Goal: Information Seeking & Learning: Learn about a topic

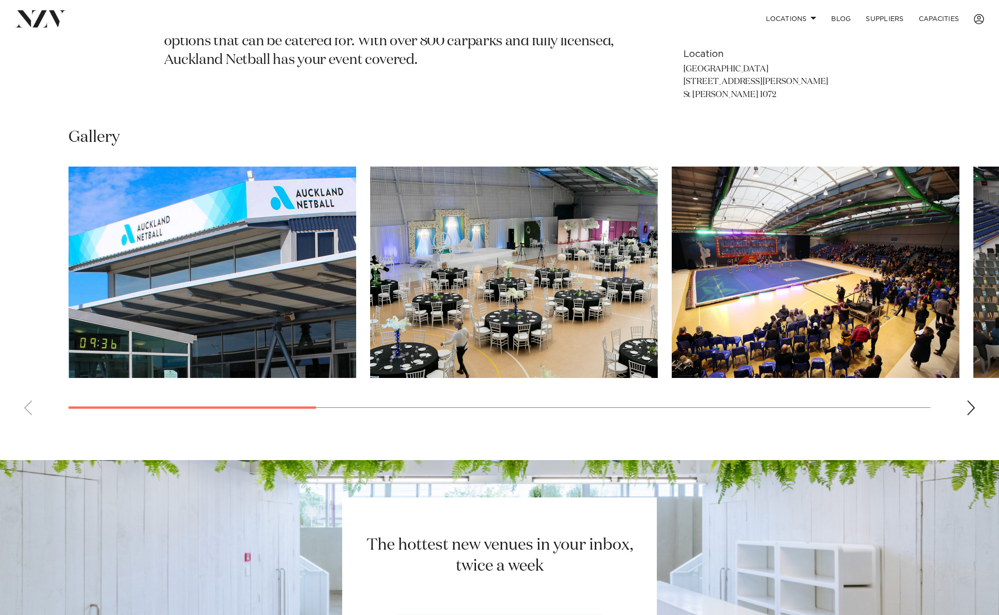
scroll to position [666, 0]
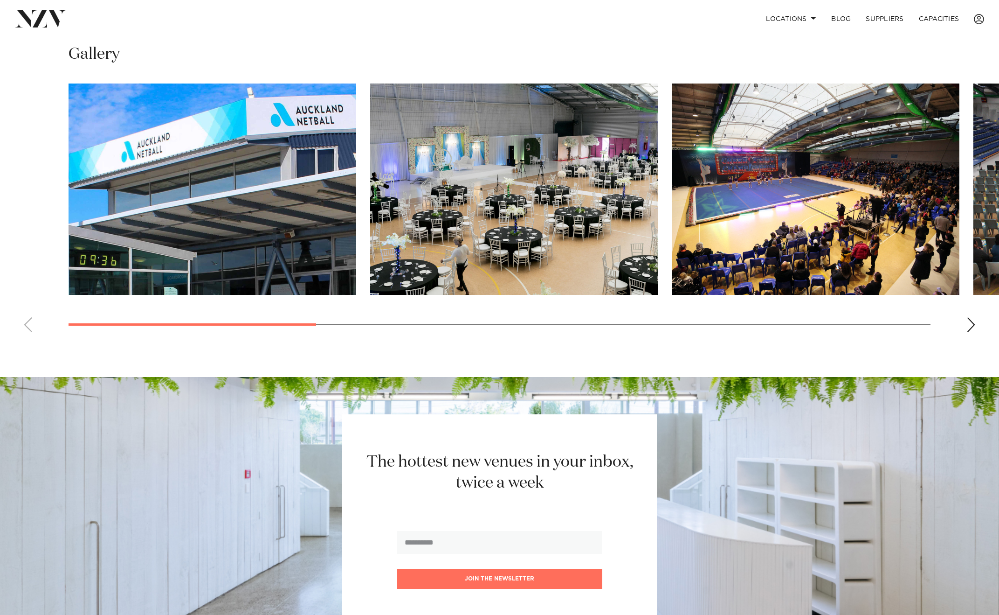
click at [747, 210] on img "3 / 10" at bounding box center [816, 188] width 288 height 211
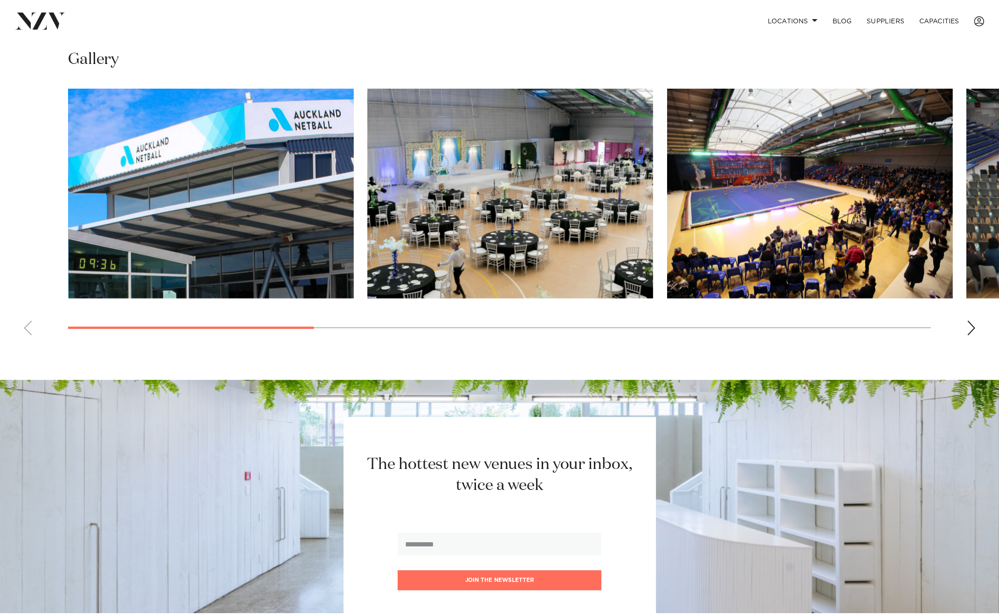
scroll to position [749, 0]
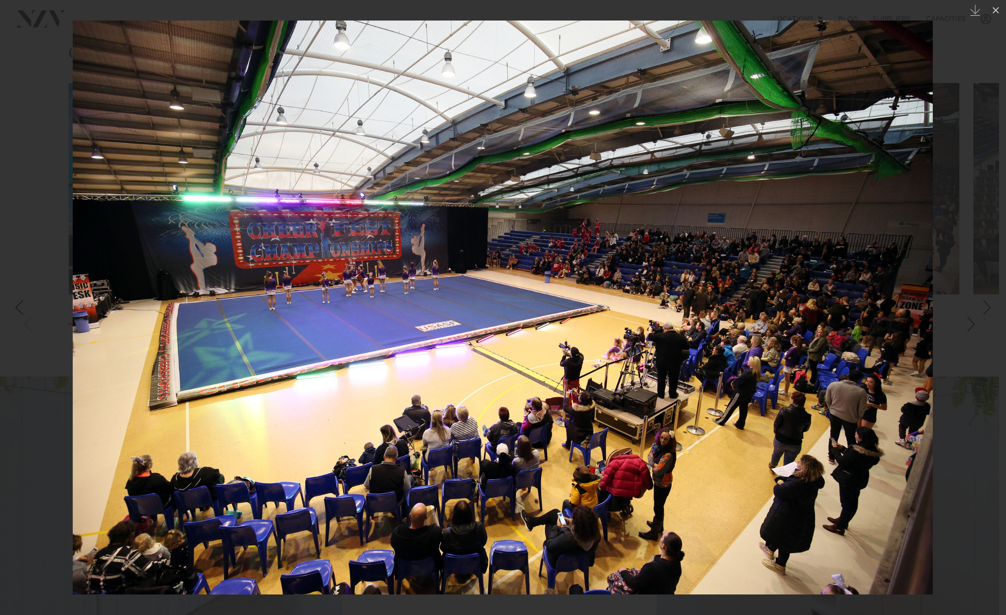
click at [52, 180] on div at bounding box center [503, 307] width 1006 height 615
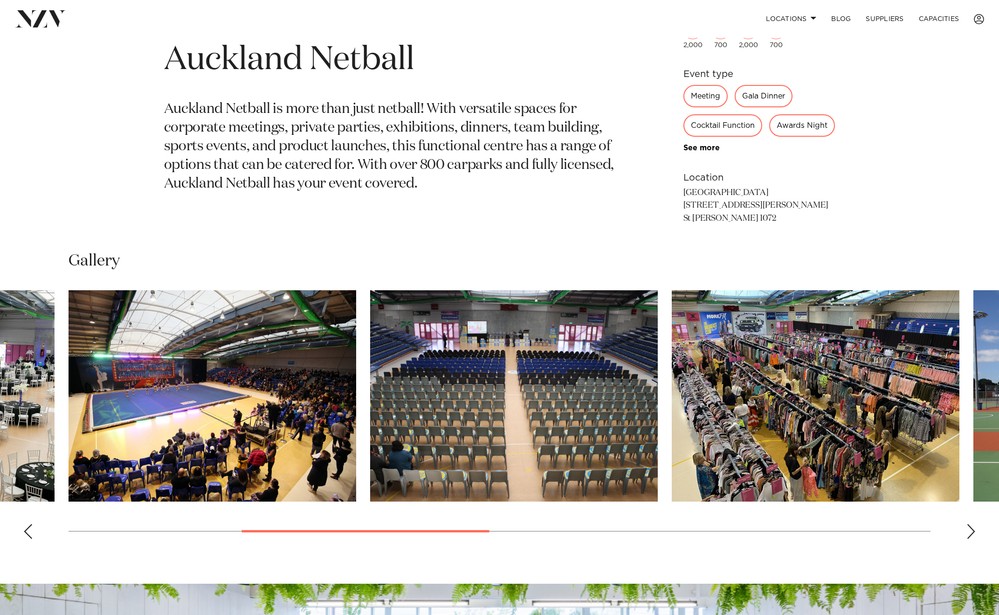
scroll to position [542, 0]
click at [577, 449] on img "4 / 10" at bounding box center [514, 395] width 288 height 211
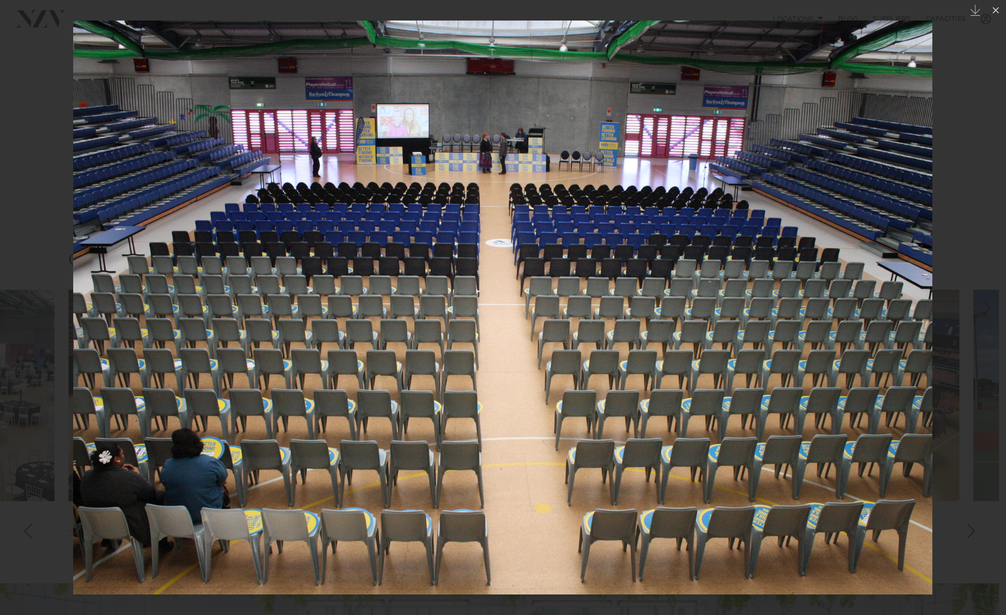
click at [29, 344] on div at bounding box center [503, 307] width 1006 height 615
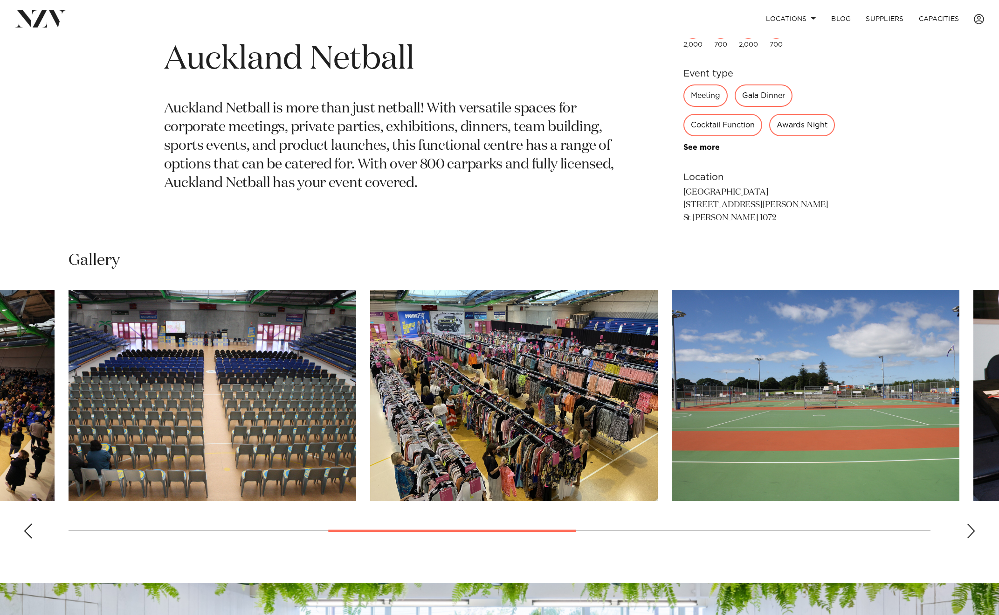
click at [968, 538] on div "Next slide" at bounding box center [971, 530] width 9 height 15
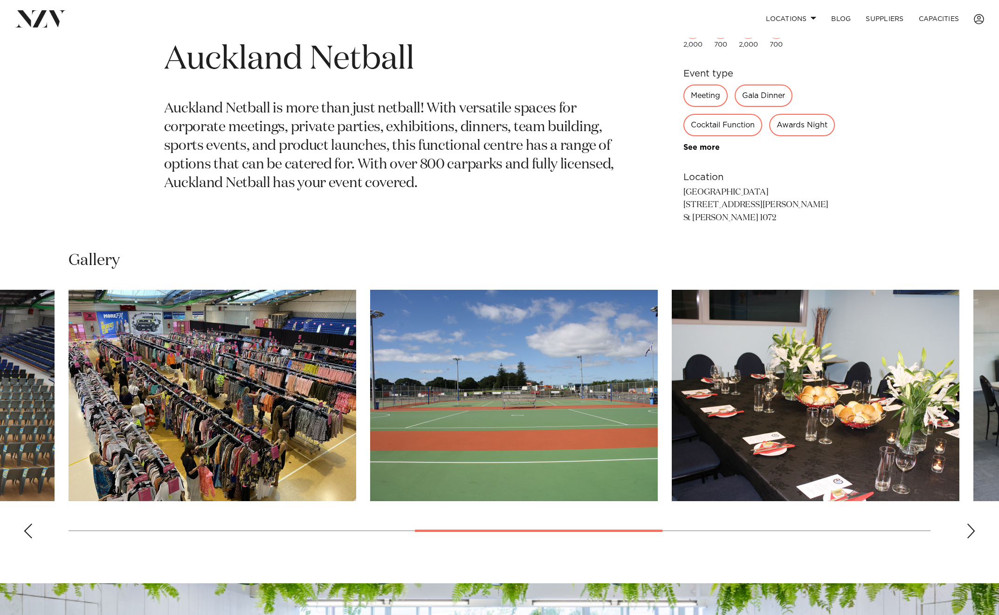
click at [968, 538] on div "Next slide" at bounding box center [971, 530] width 9 height 15
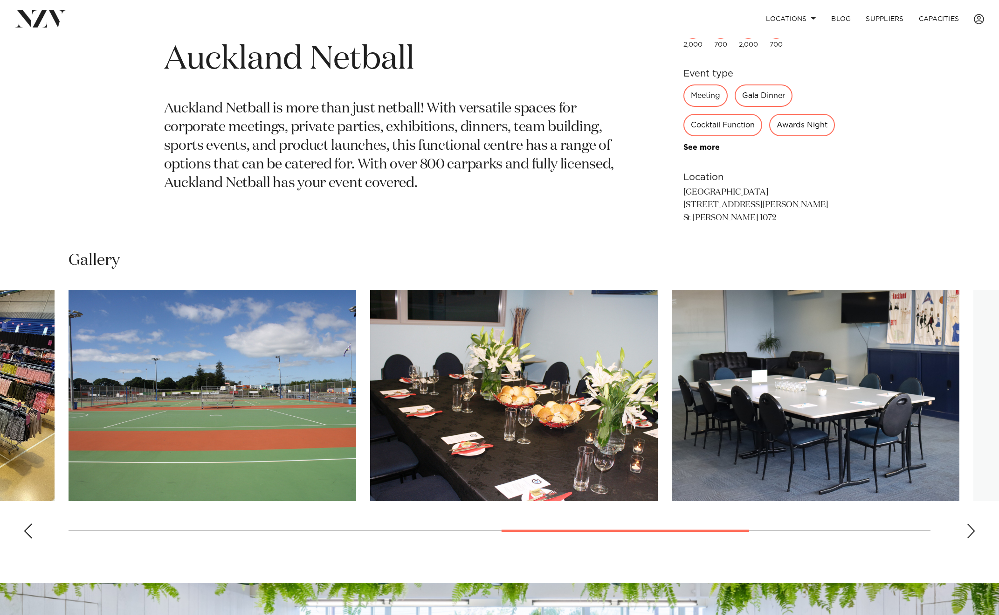
click at [968, 538] on div "Next slide" at bounding box center [971, 530] width 9 height 15
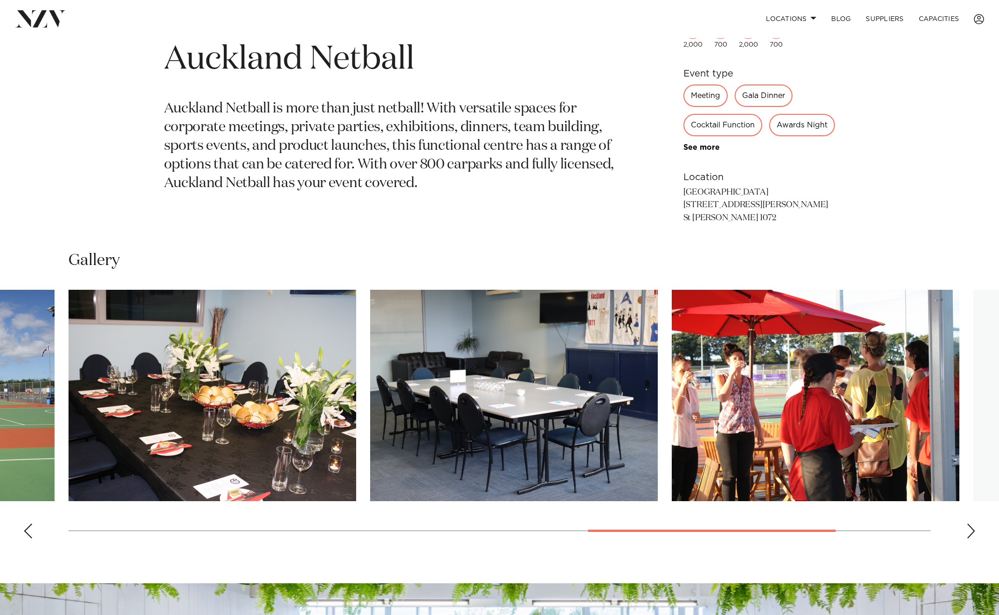
click at [967, 538] on div "Next slide" at bounding box center [971, 530] width 9 height 15
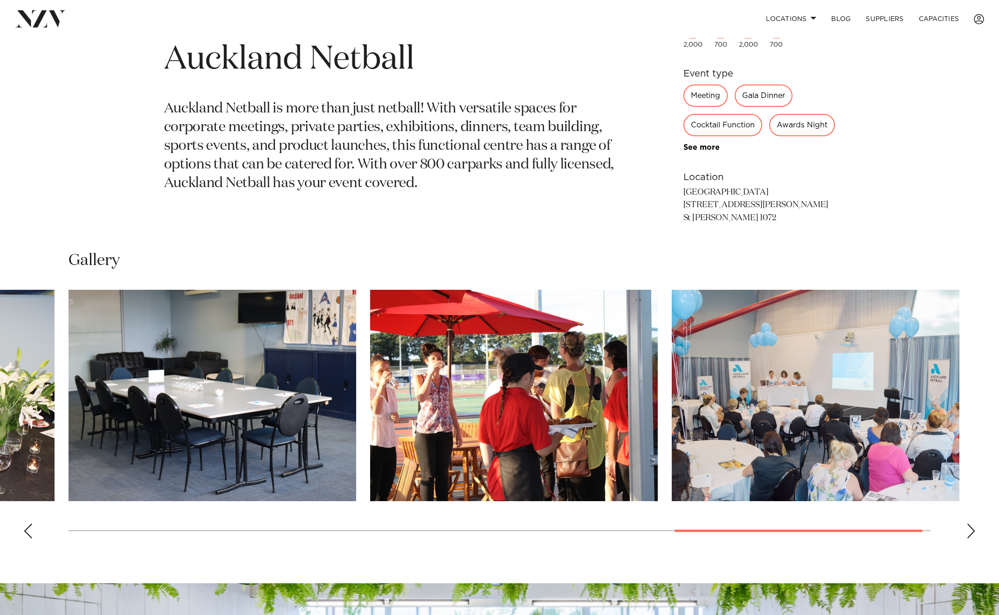
click at [967, 538] on div "Next slide" at bounding box center [971, 530] width 9 height 15
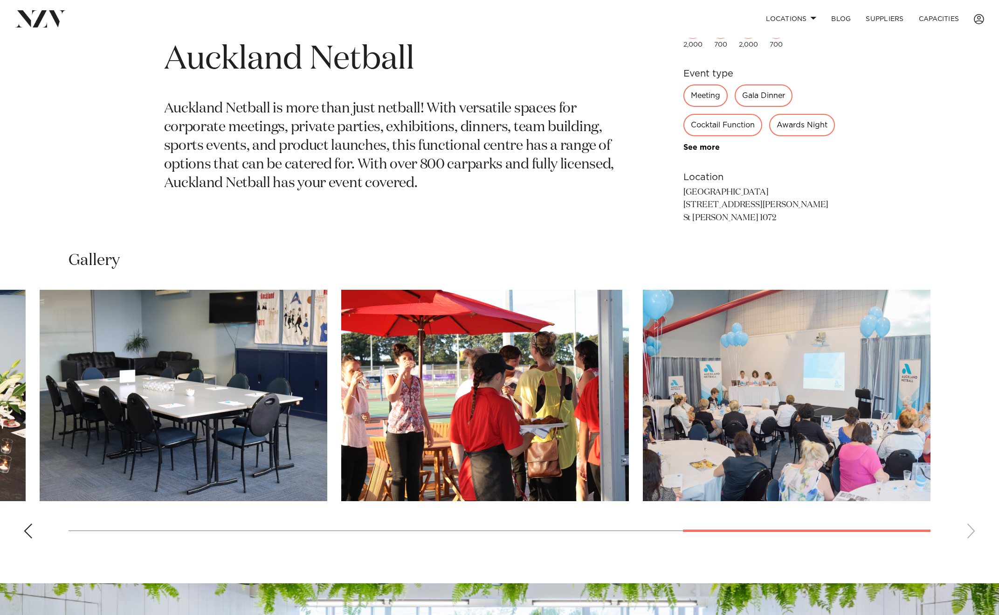
click at [31, 538] on div "Previous slide" at bounding box center [27, 530] width 9 height 15
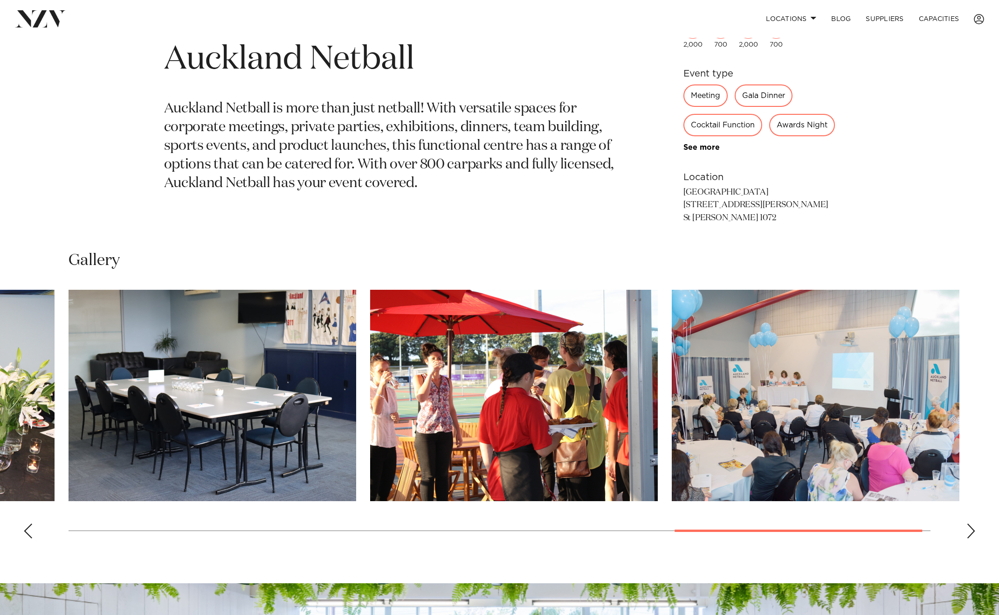
click at [32, 538] on div "Previous slide" at bounding box center [27, 530] width 9 height 15
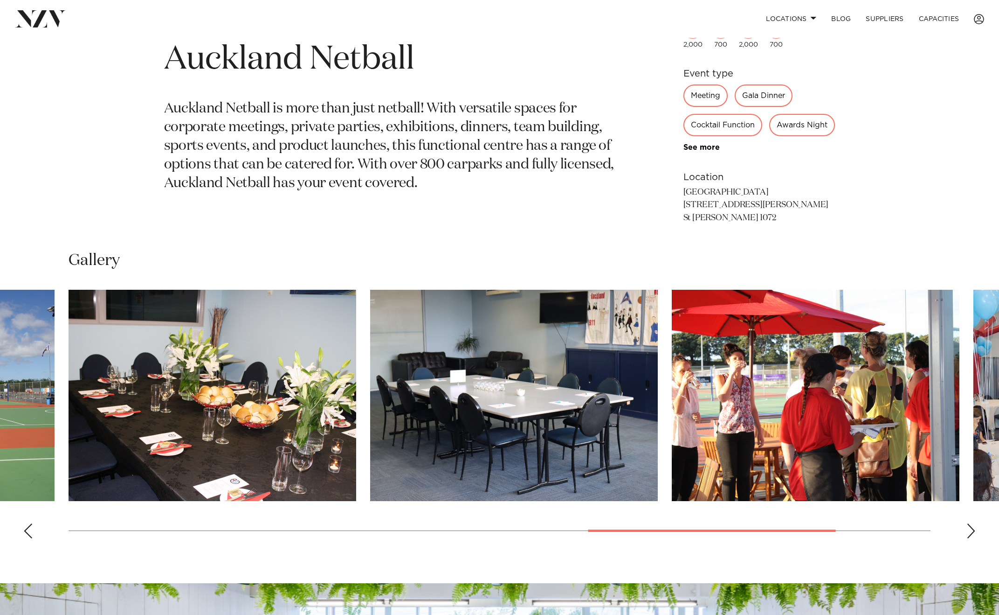
click at [32, 538] on div "Previous slide" at bounding box center [27, 530] width 9 height 15
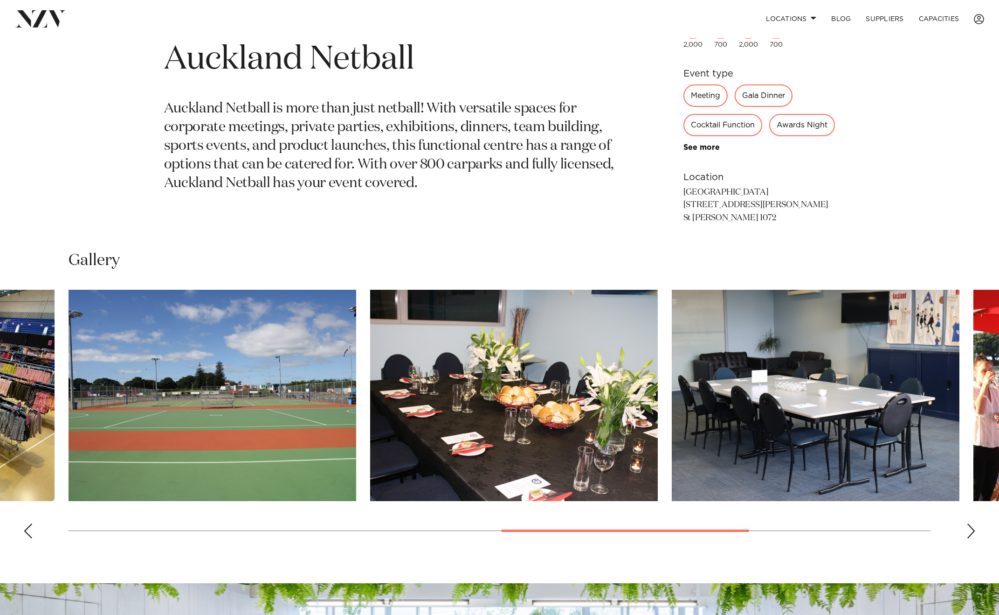
click at [32, 538] on div "Previous slide" at bounding box center [27, 530] width 9 height 15
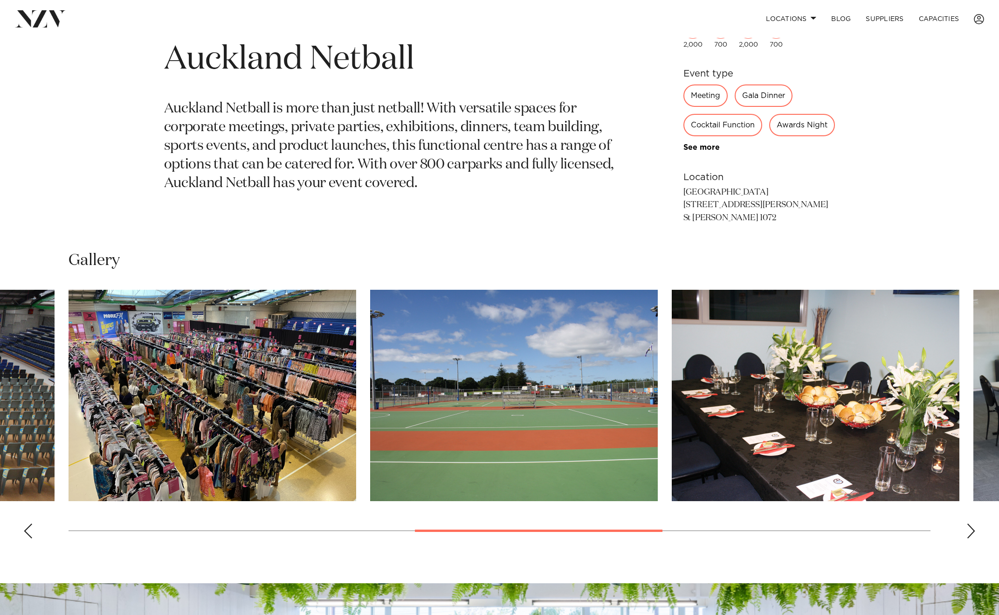
click at [32, 538] on div "Previous slide" at bounding box center [27, 530] width 9 height 15
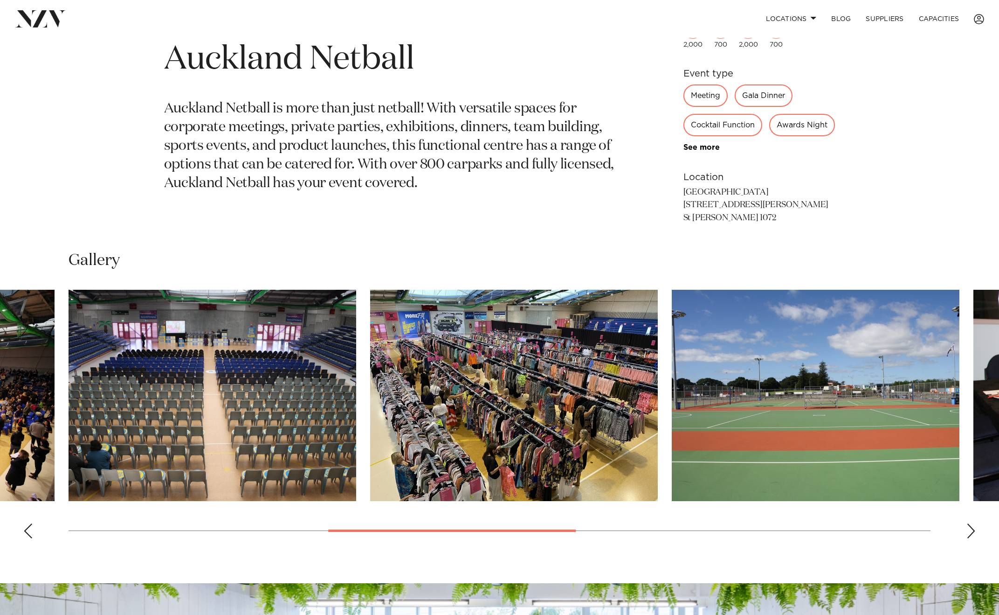
click at [32, 538] on div "Previous slide" at bounding box center [27, 530] width 9 height 15
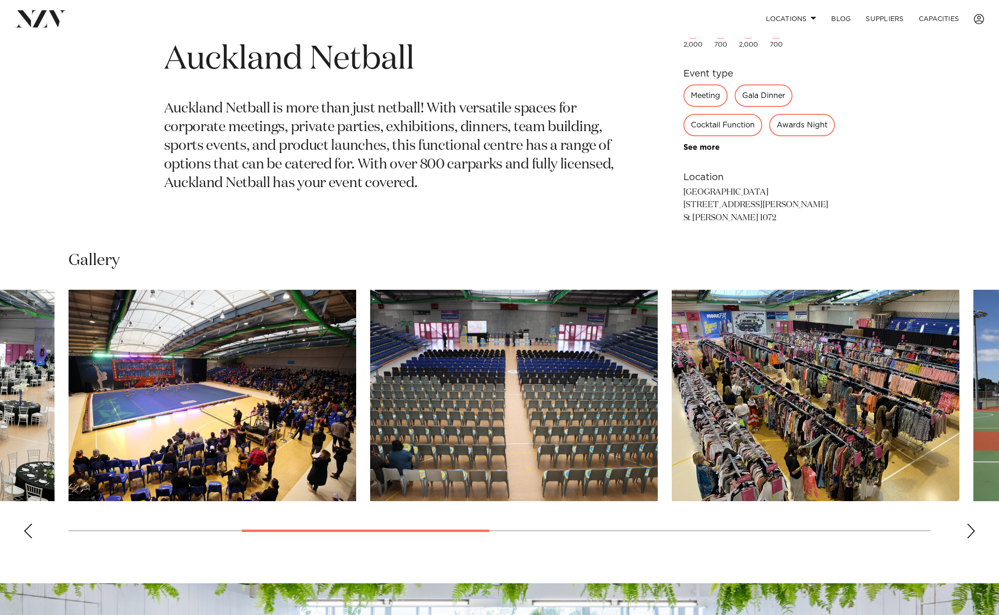
click at [32, 538] on div "Previous slide" at bounding box center [27, 530] width 9 height 15
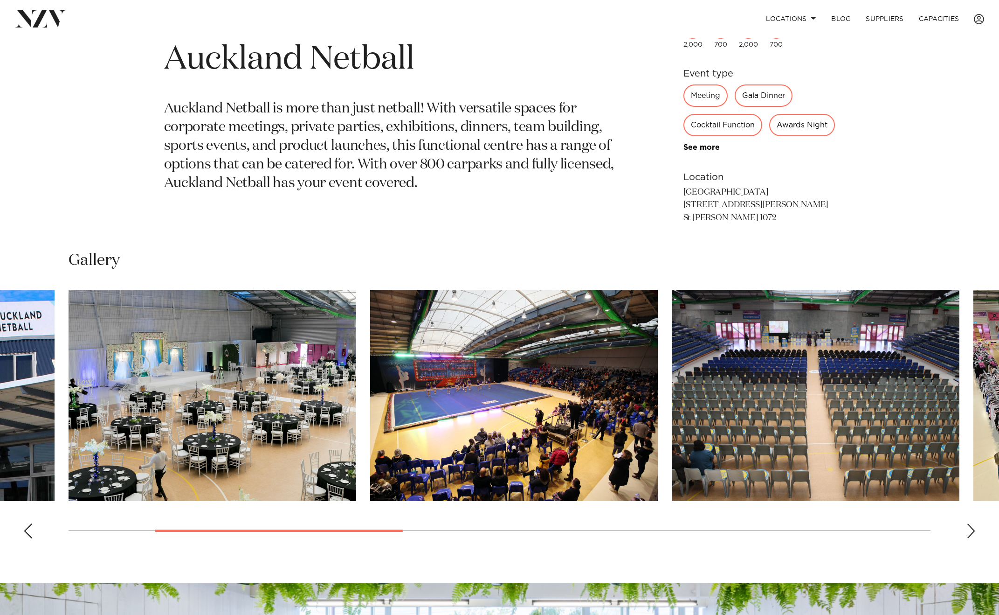
click at [322, 437] on img "2 / 10" at bounding box center [213, 395] width 288 height 211
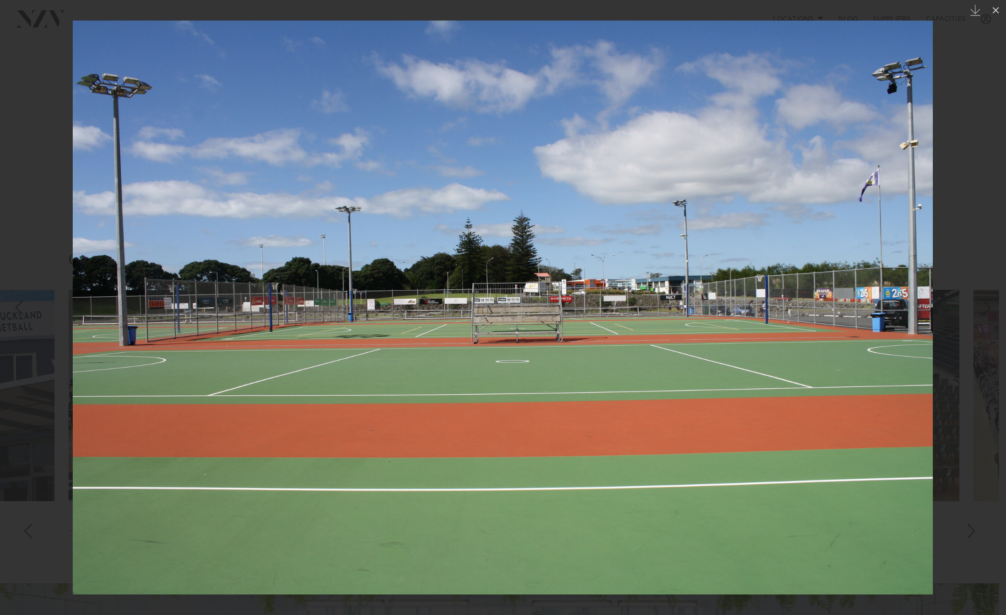
click at [266, 223] on img at bounding box center [503, 308] width 860 height 574
click at [31, 217] on div at bounding box center [503, 307] width 1006 height 615
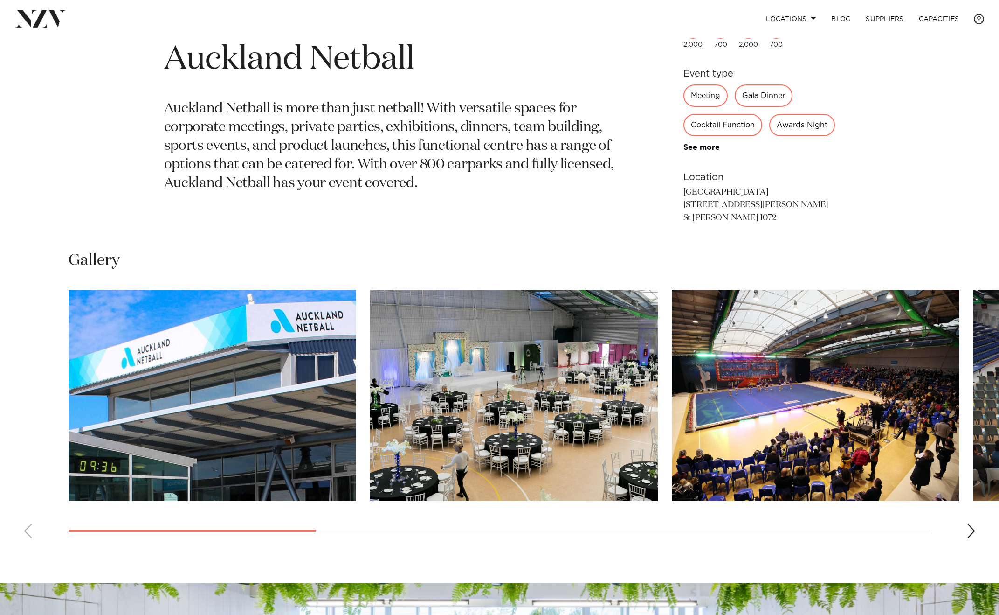
click at [24, 546] on swiper-container at bounding box center [499, 418] width 999 height 256
click at [248, 419] on img "1 / 10" at bounding box center [213, 395] width 288 height 211
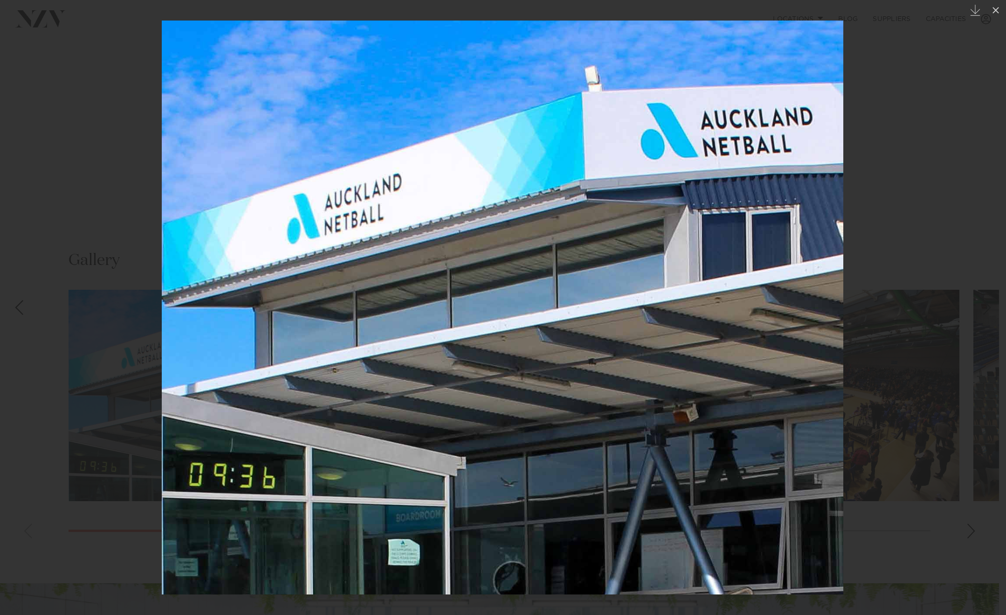
click at [118, 314] on div at bounding box center [503, 307] width 1006 height 615
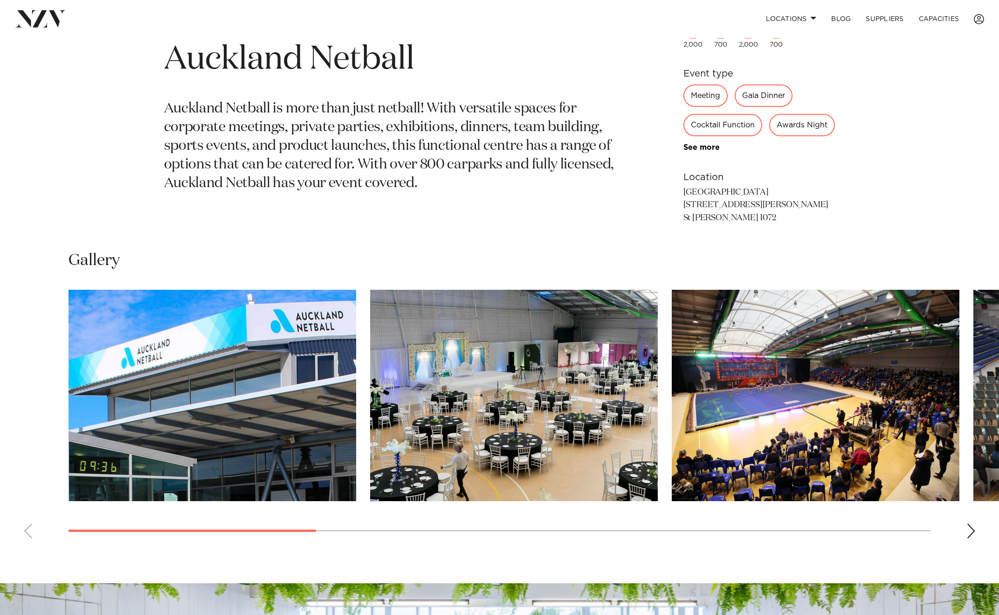
click at [566, 447] on img "2 / 10" at bounding box center [514, 395] width 288 height 211
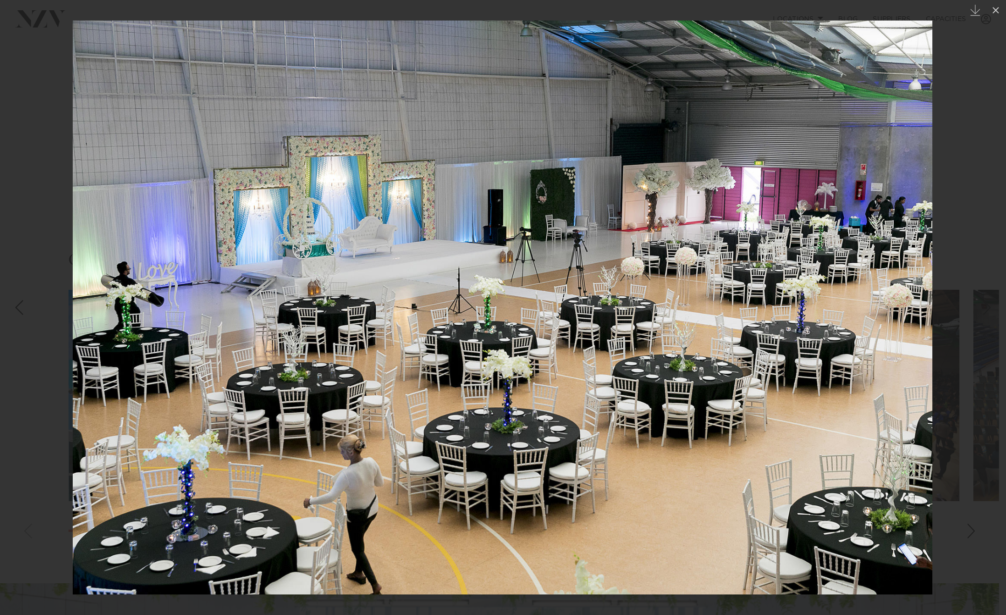
click at [51, 326] on div at bounding box center [503, 307] width 1006 height 615
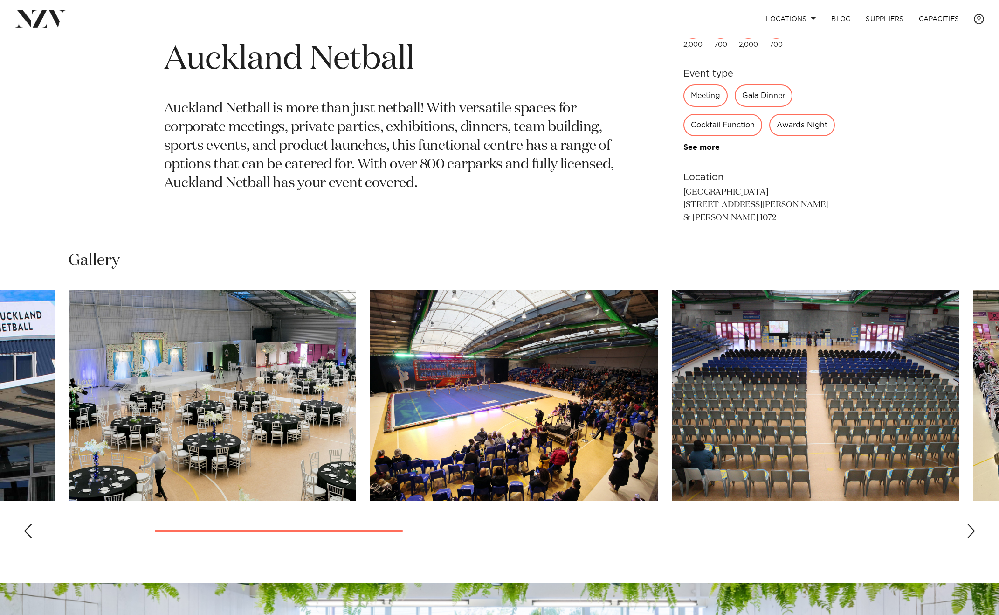
click at [498, 428] on img "3 / 10" at bounding box center [514, 395] width 288 height 211
